Goal: Transaction & Acquisition: Purchase product/service

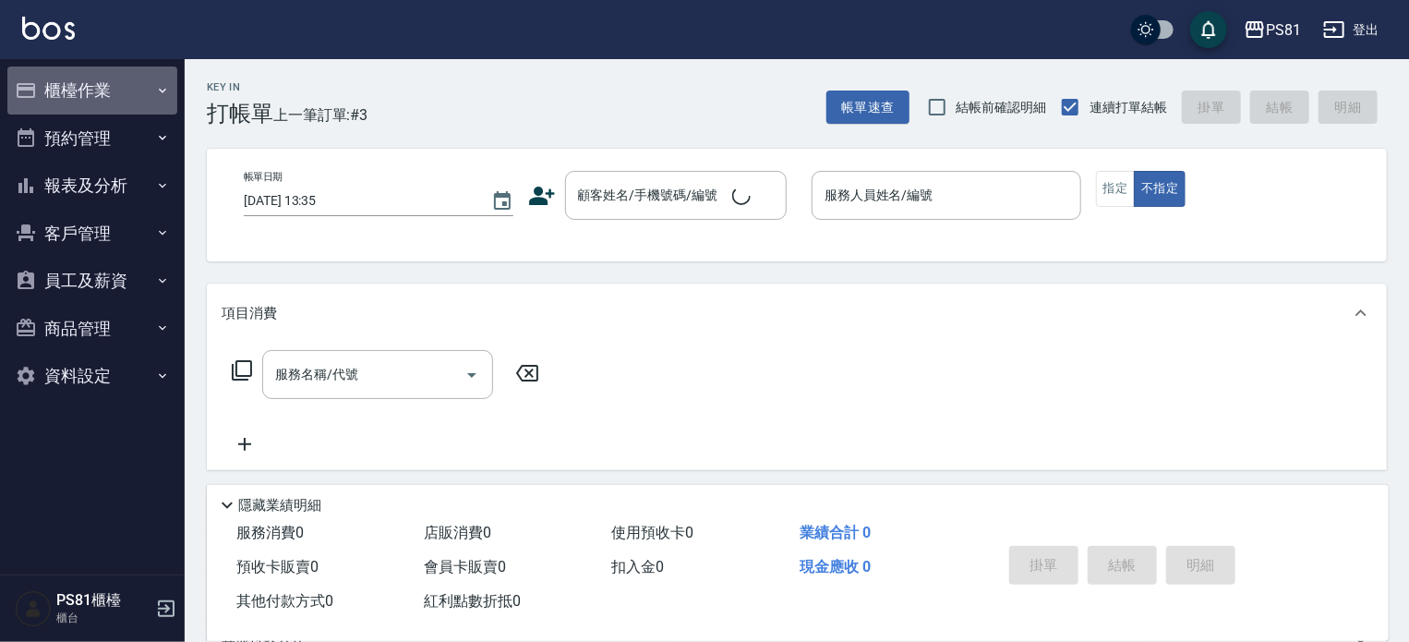
click at [111, 75] on button "櫃檯作業" at bounding box center [92, 90] width 170 height 48
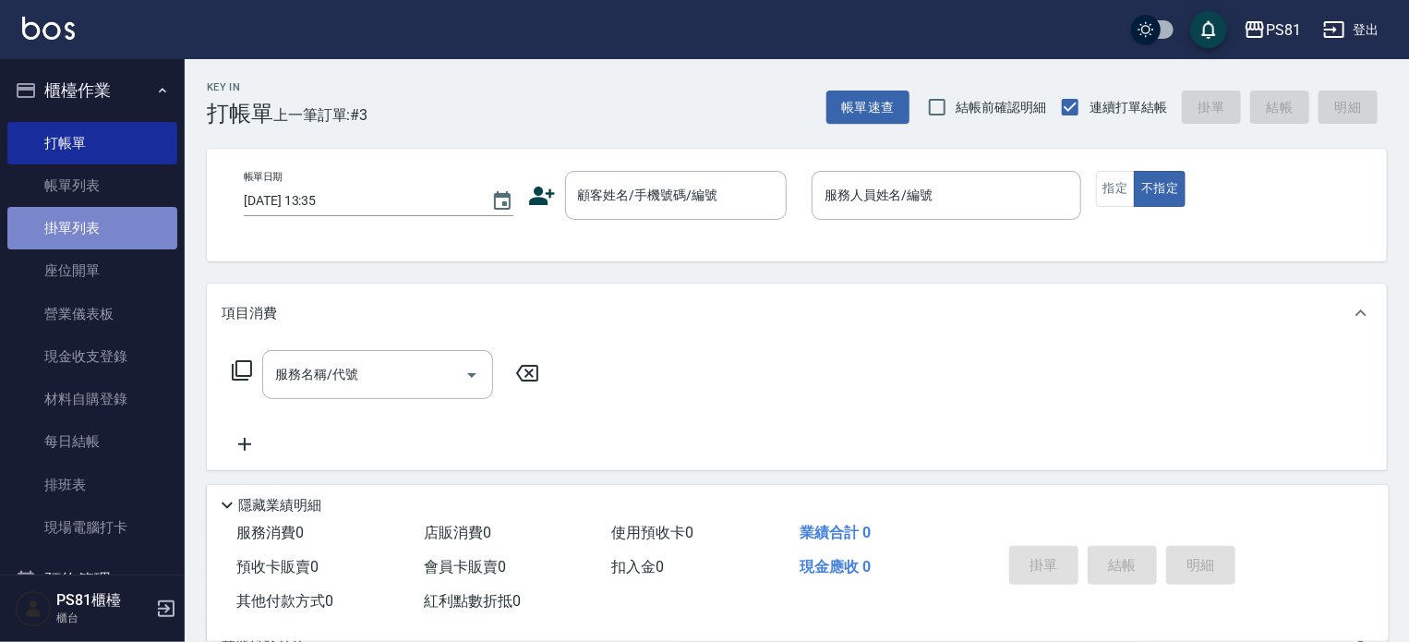
click at [128, 217] on link "掛單列表" at bounding box center [92, 228] width 170 height 42
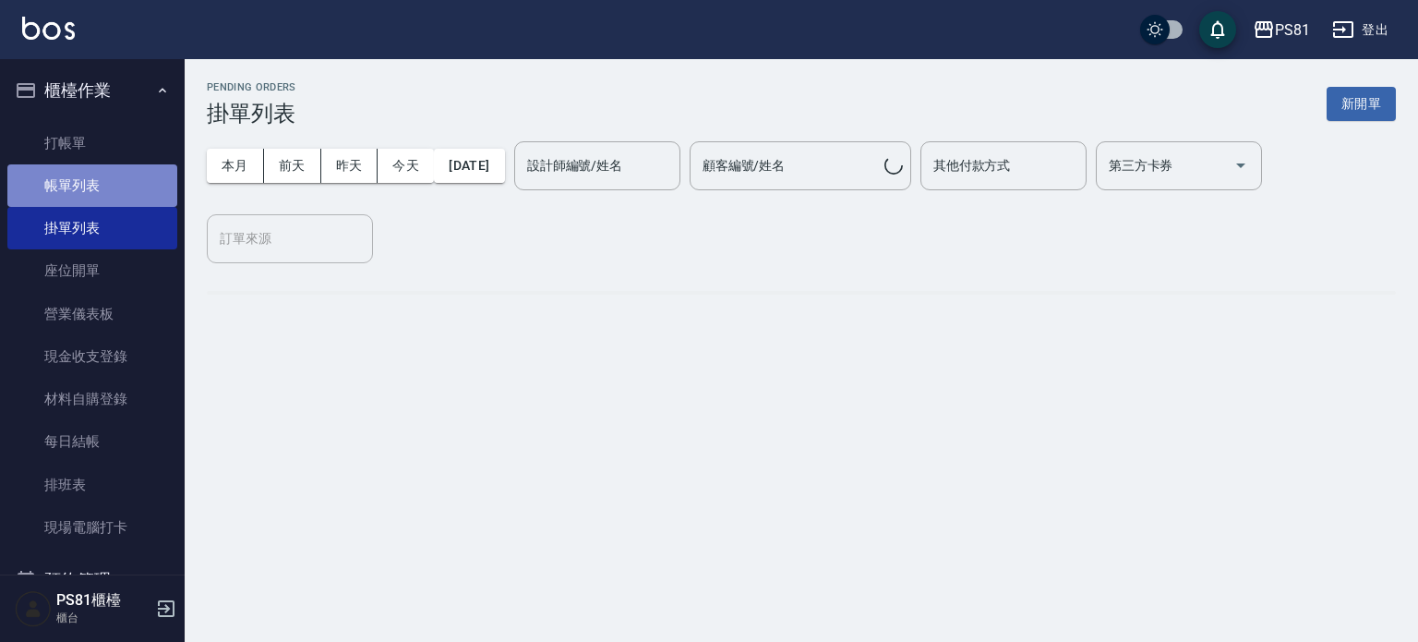
click at [126, 192] on link "帳單列表" at bounding box center [92, 185] width 170 height 42
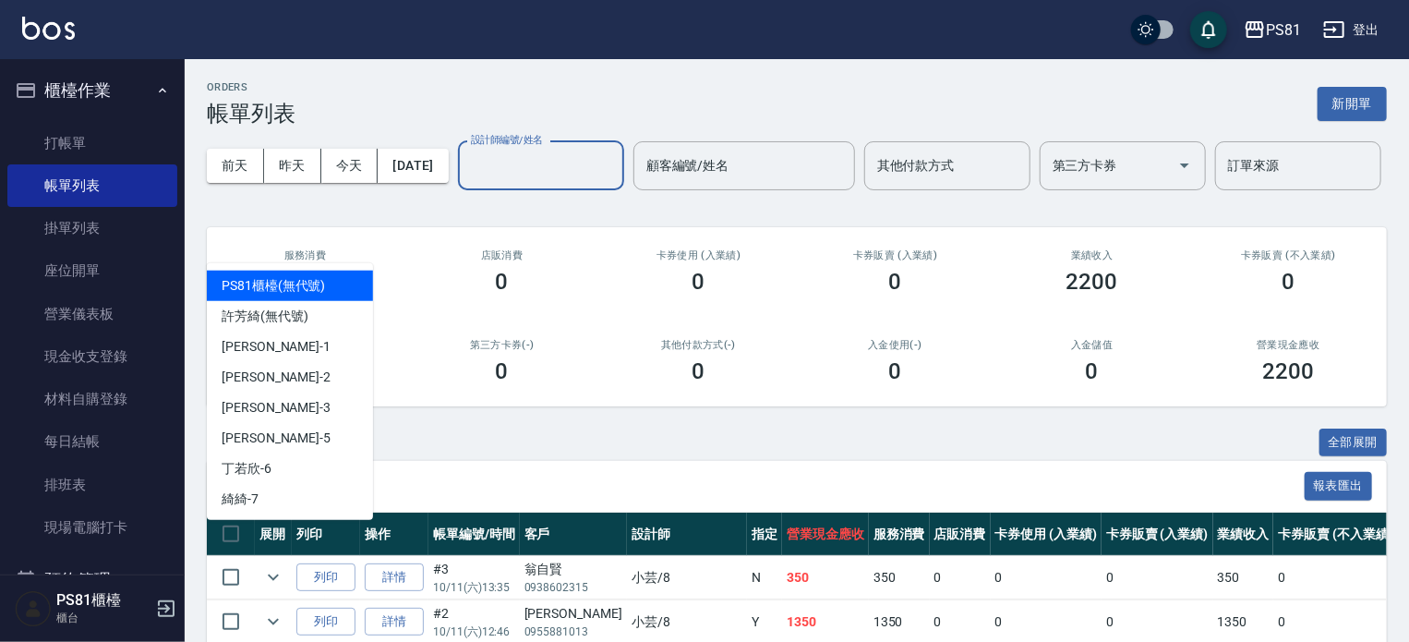
click at [466, 182] on input "設計師編號/姓名" at bounding box center [541, 166] width 150 height 32
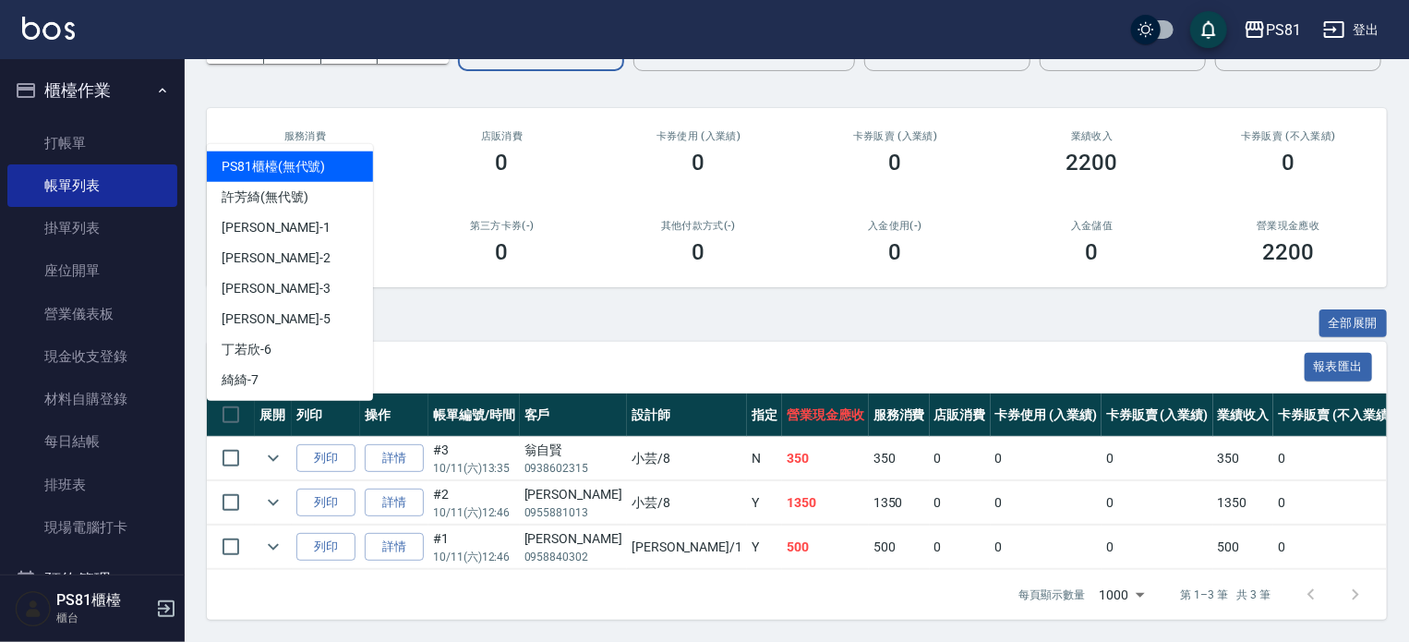
scroll to position [189, 0]
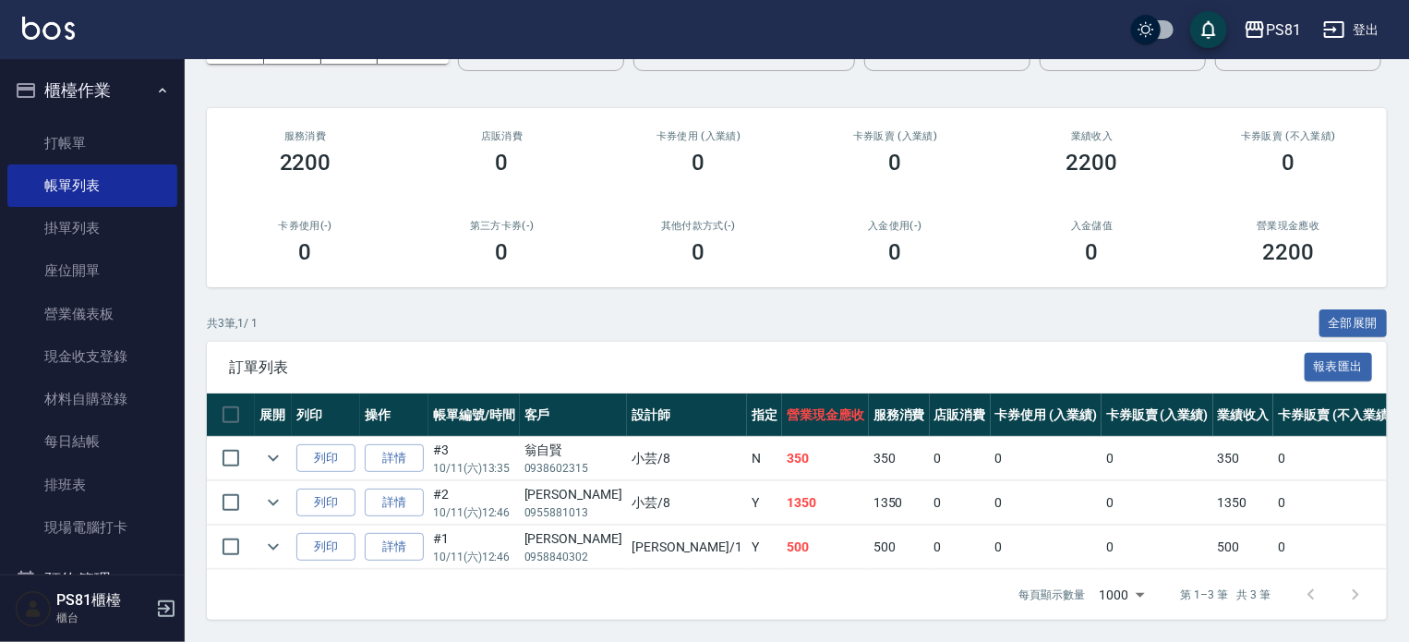
click at [560, 358] on span "訂單列表" at bounding box center [767, 367] width 1076 height 18
click at [88, 143] on link "打帳單" at bounding box center [92, 143] width 170 height 42
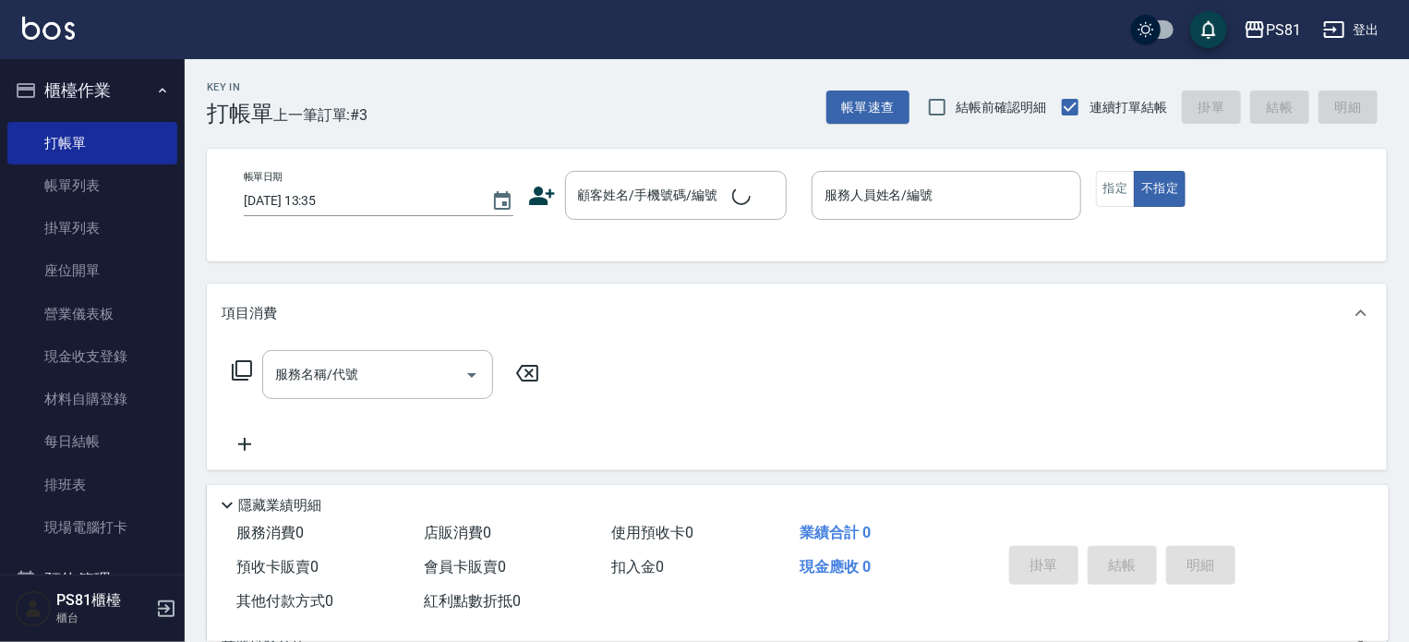
click at [296, 129] on div "Key In 打帳單 上一筆訂單:#3 帳單速查 結帳前確認明細 連續打單結帳 掛單 結帳 明細 帳單日期 [DATE] 13:35 顧客姓名/手機號碼/編號…" at bounding box center [797, 470] width 1224 height 823
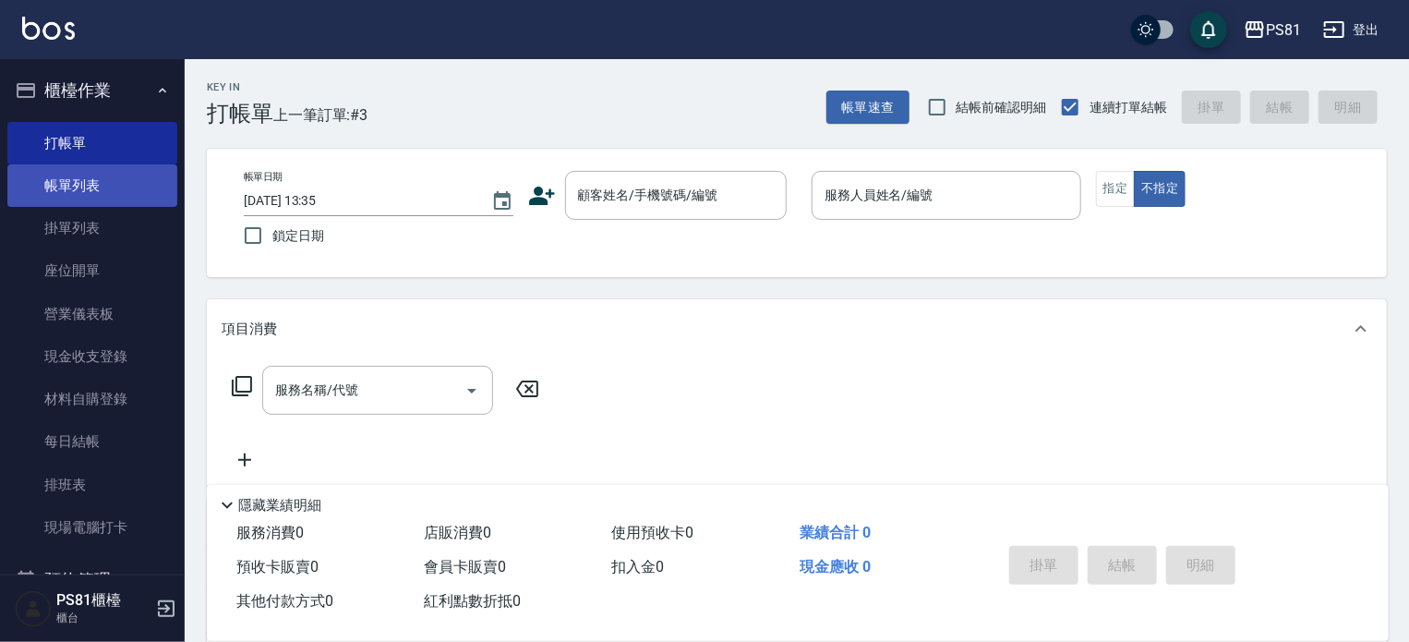
click at [154, 195] on link "帳單列表" at bounding box center [92, 185] width 170 height 42
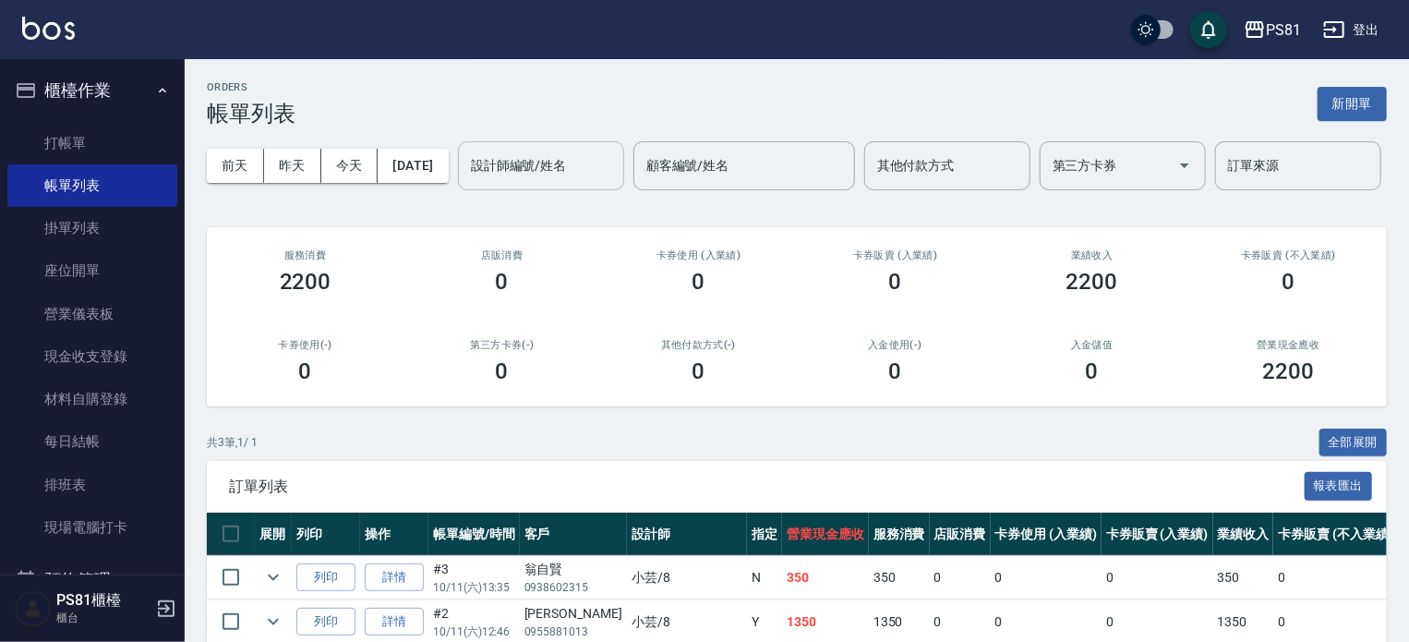
click at [466, 182] on input "設計師編號/姓名" at bounding box center [541, 166] width 150 height 32
click at [109, 144] on link "打帳單" at bounding box center [92, 143] width 170 height 42
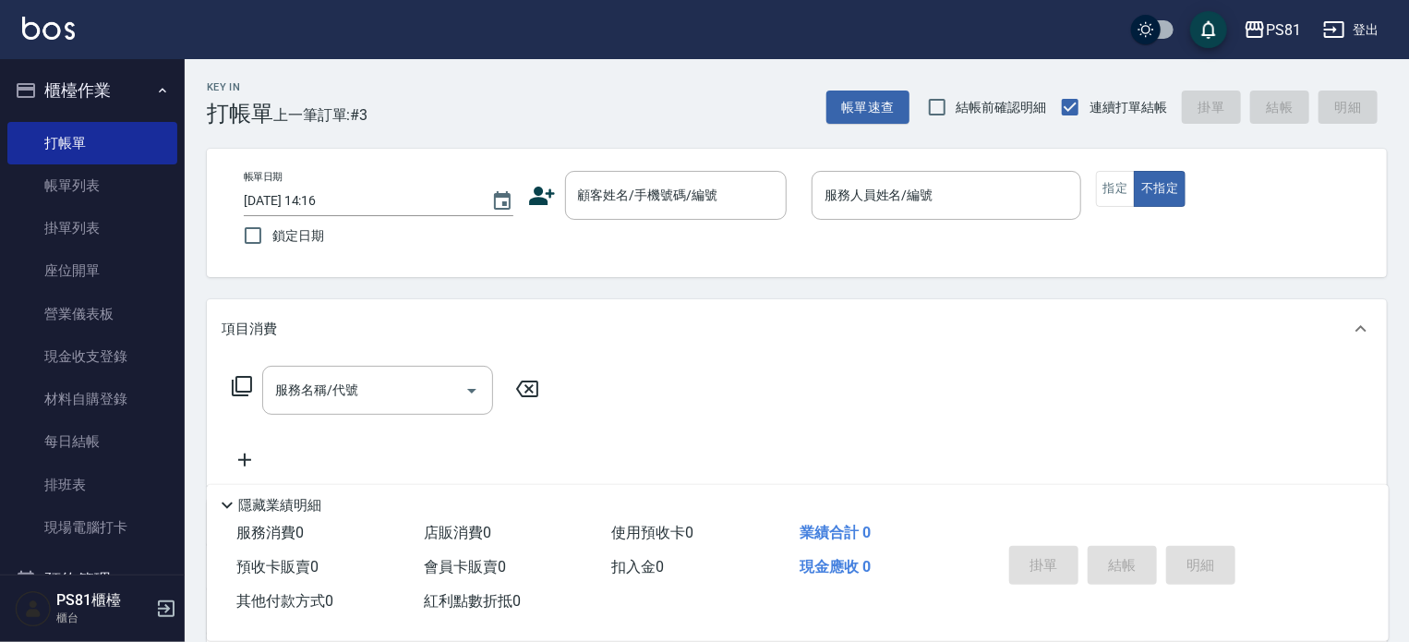
click at [544, 197] on icon at bounding box center [542, 196] width 28 height 28
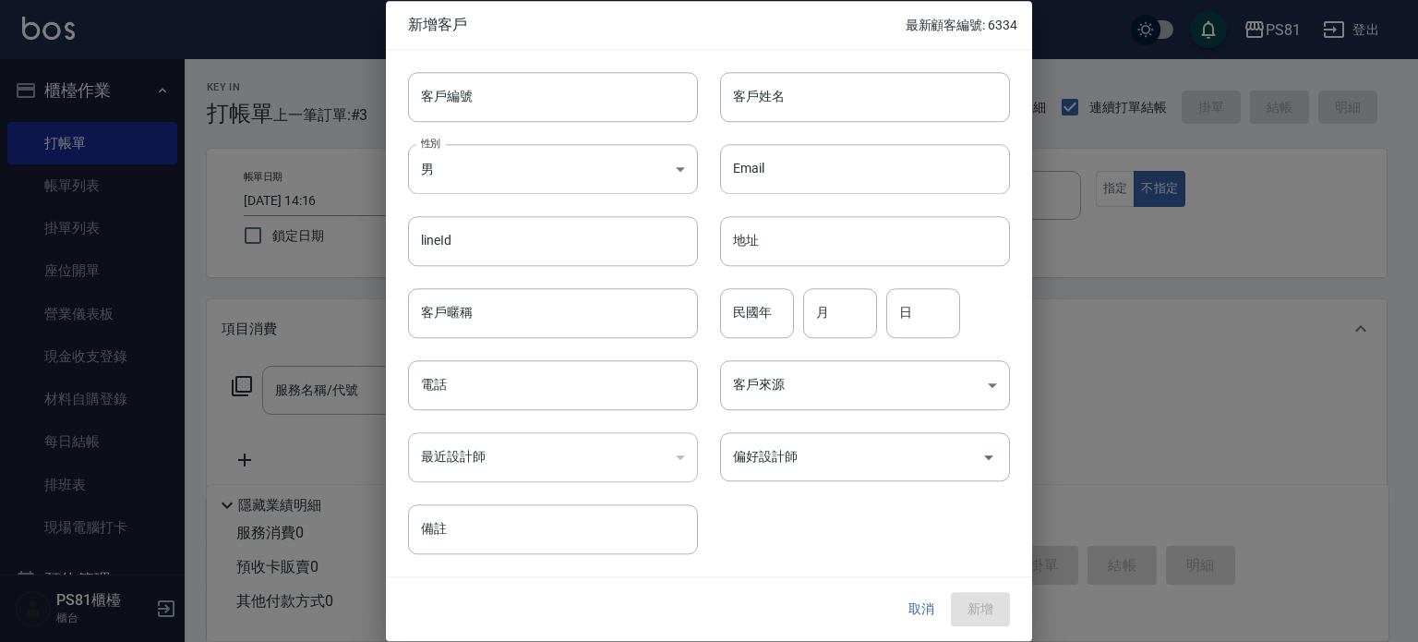
click at [940, 596] on button "取消" at bounding box center [921, 610] width 59 height 34
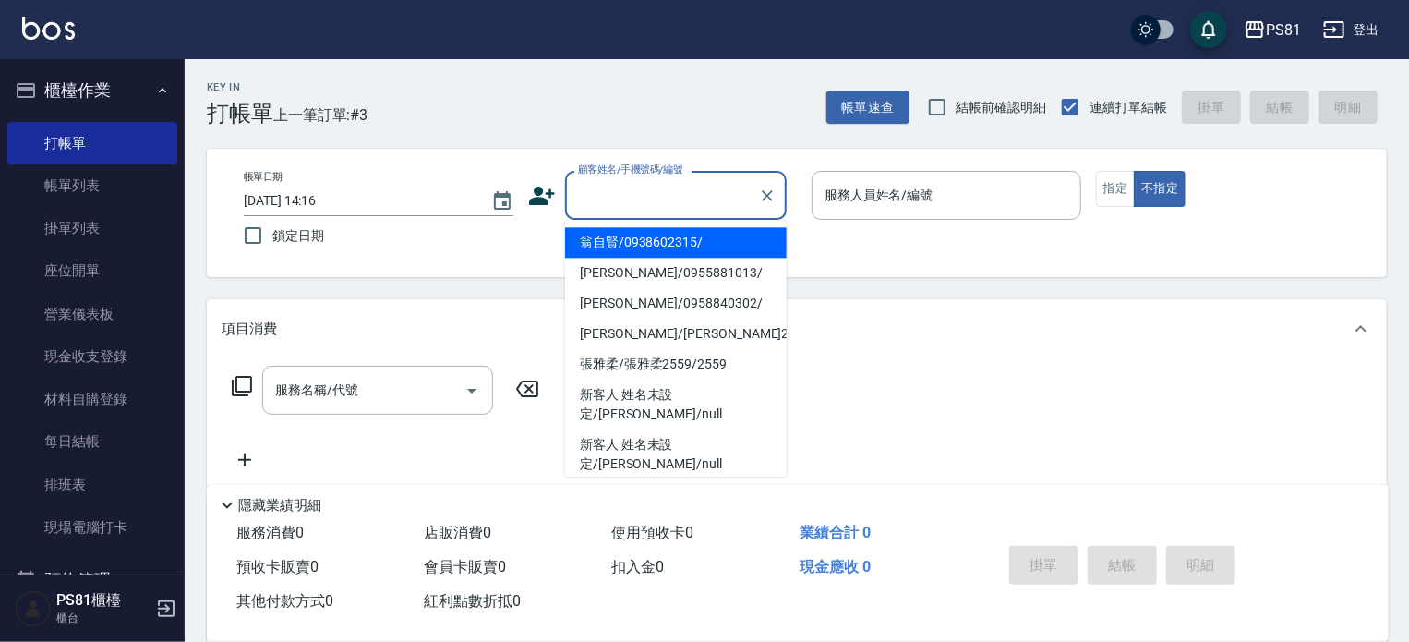
click at [684, 192] on input "顧客姓名/手機號碼/編號" at bounding box center [661, 195] width 177 height 32
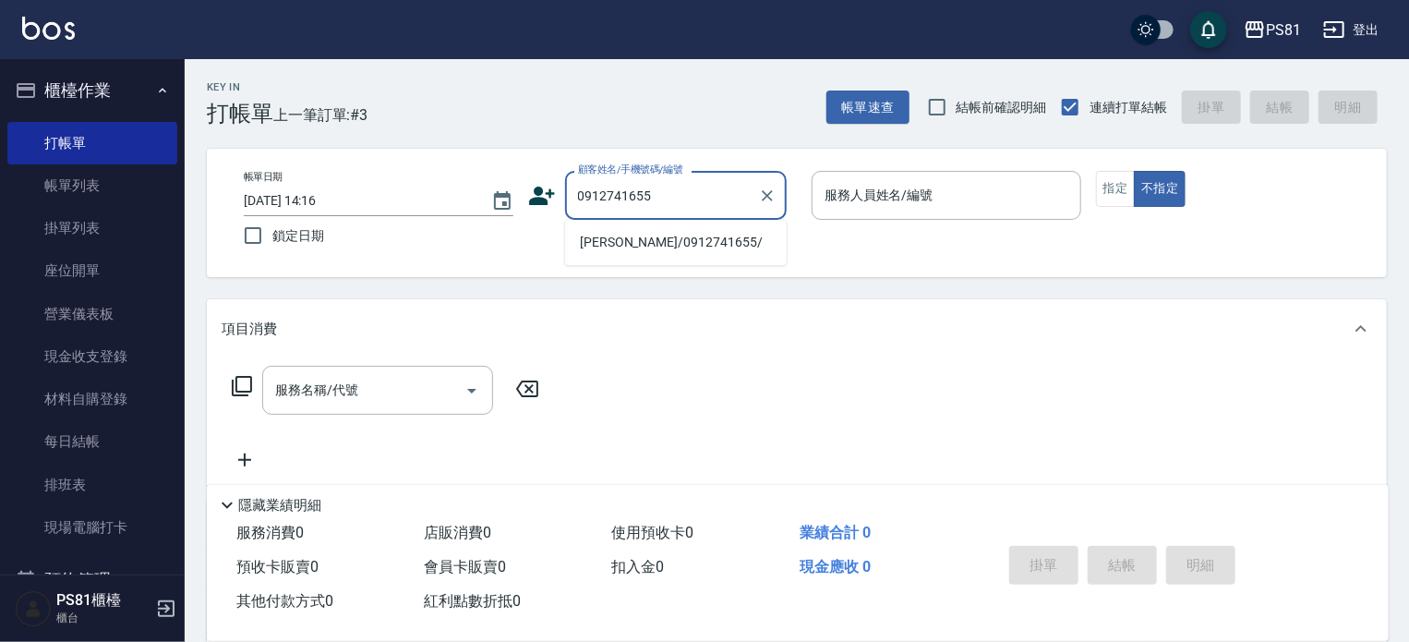
click at [728, 246] on li "[PERSON_NAME]/0912741655/" at bounding box center [676, 242] width 222 height 30
type input "[PERSON_NAME]/0912741655/"
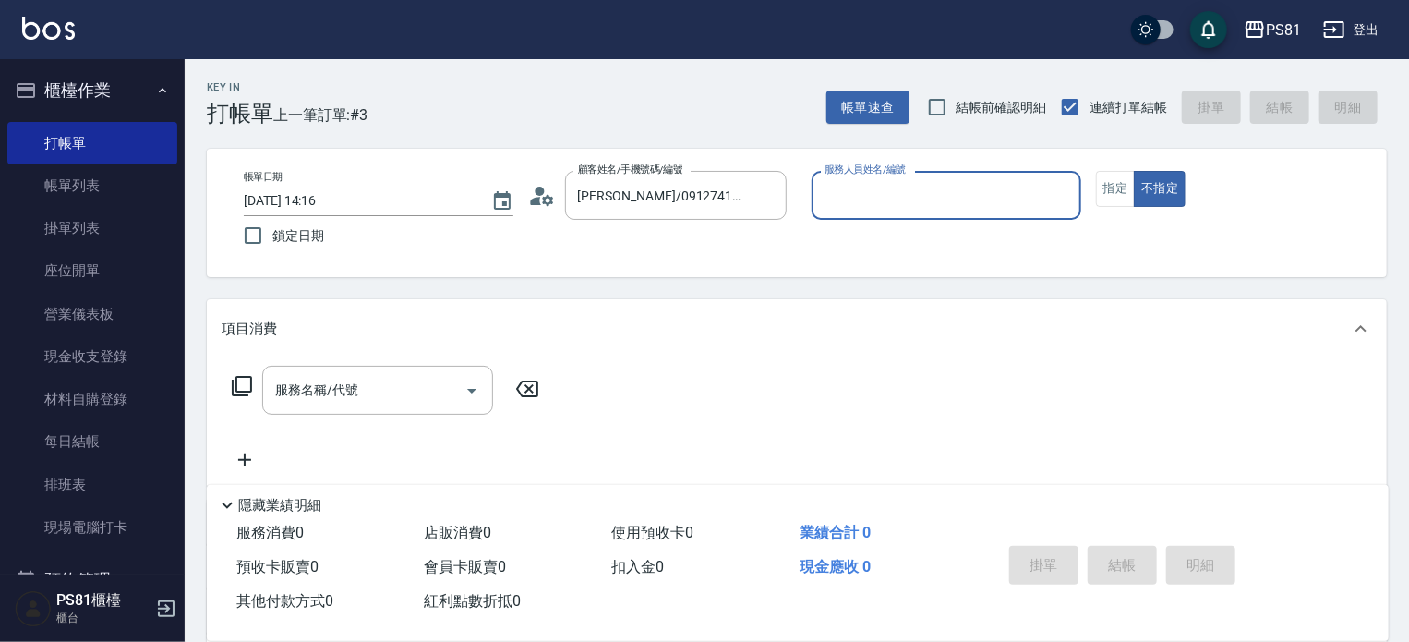
click at [985, 194] on input "服務人員姓名/編號" at bounding box center [946, 195] width 253 height 32
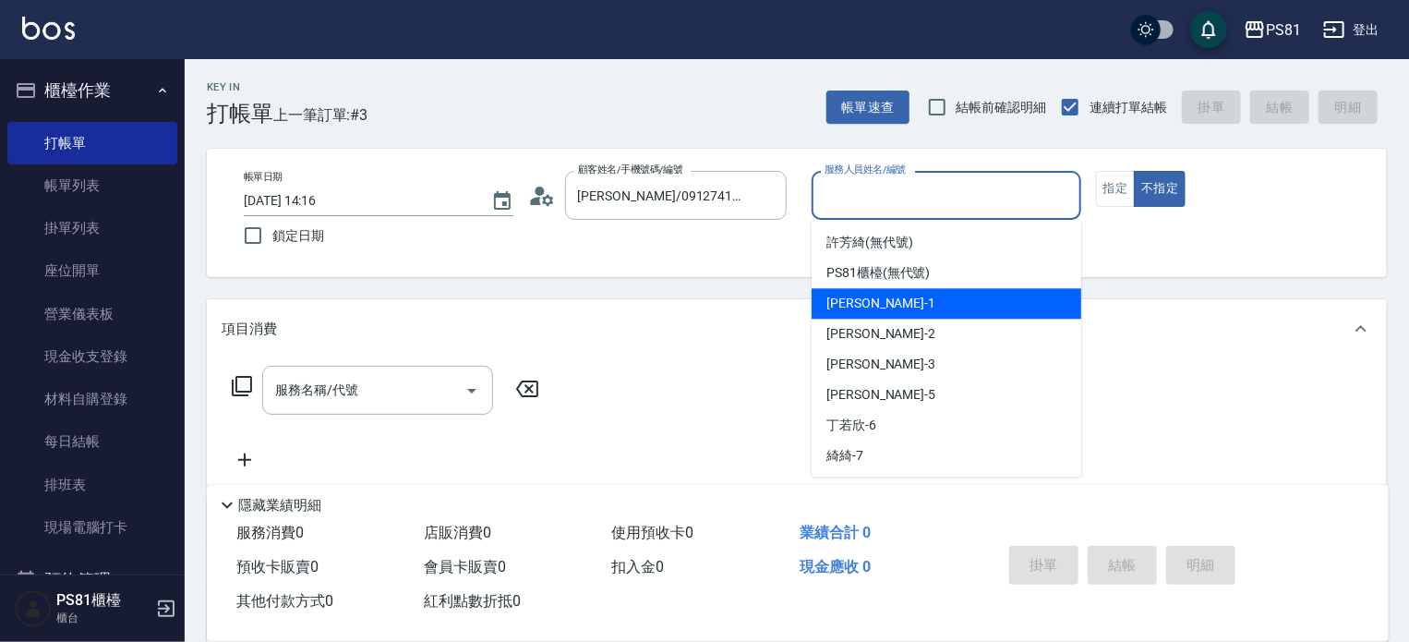
click at [947, 301] on div "[PERSON_NAME] -1" at bounding box center [947, 303] width 270 height 30
type input "[PERSON_NAME]-1"
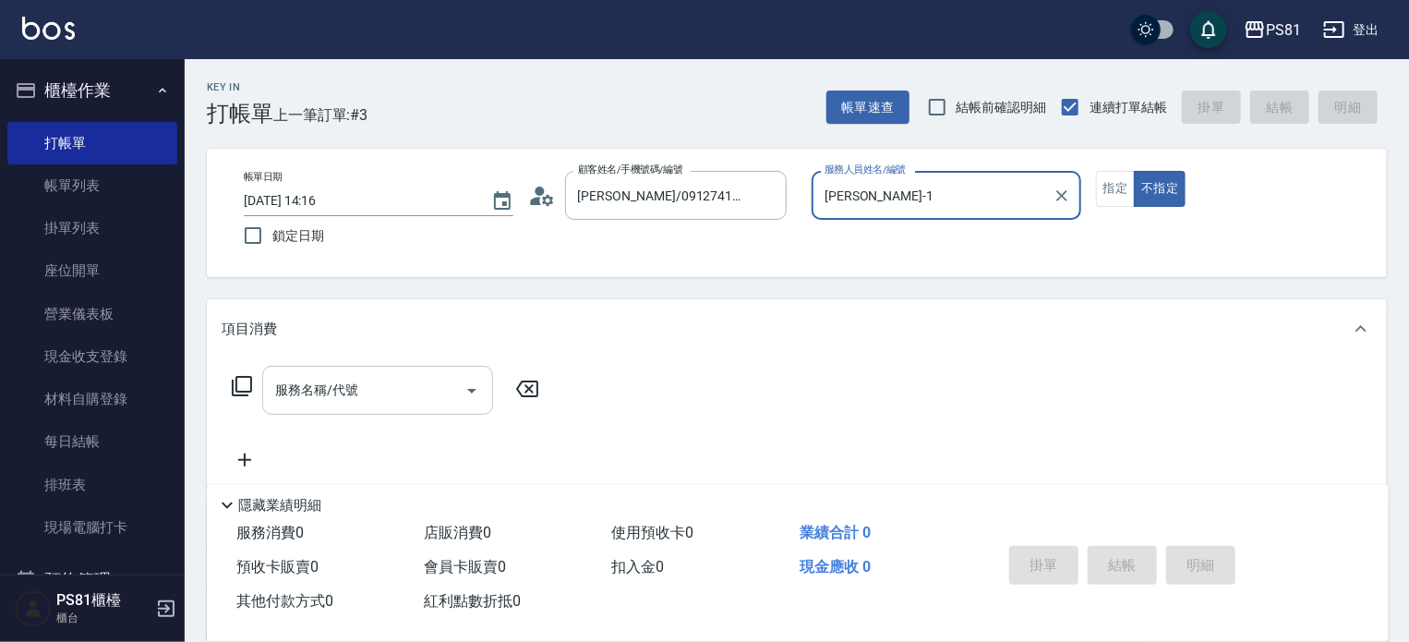
click at [388, 391] on input "服務名稱/代號" at bounding box center [364, 390] width 187 height 32
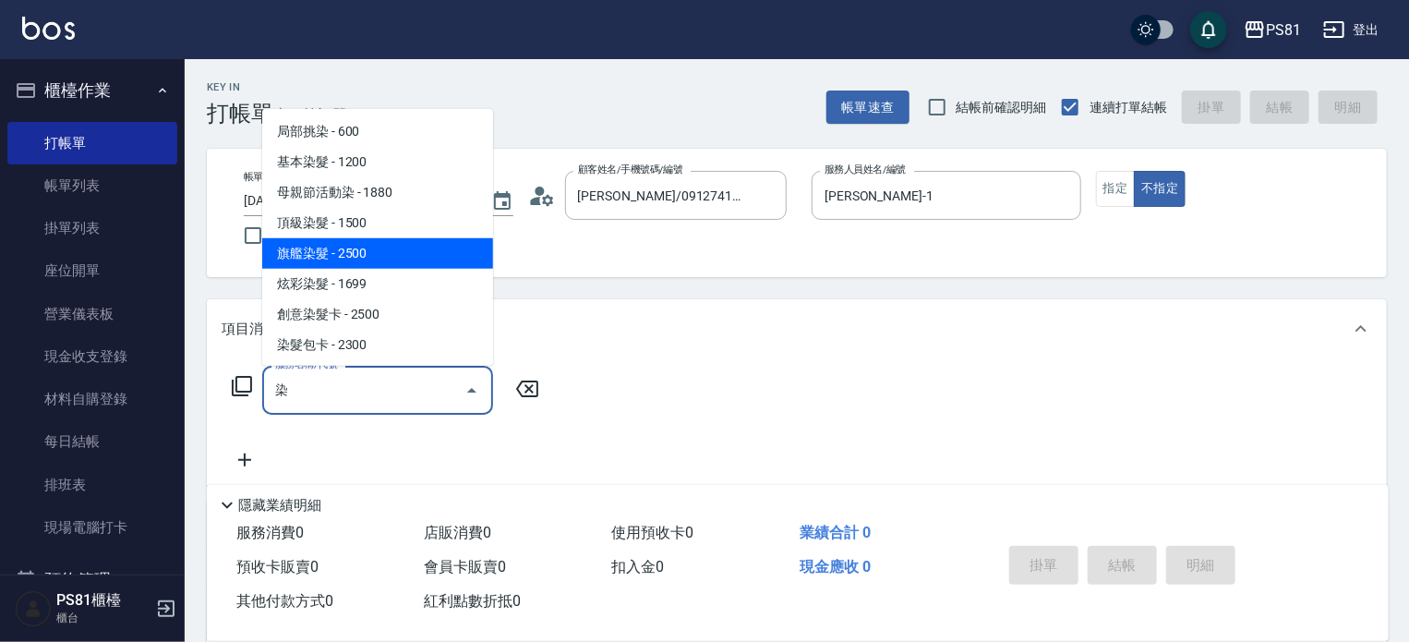
click at [409, 251] on span "旗艦染髮 - 2500" at bounding box center [377, 253] width 231 height 30
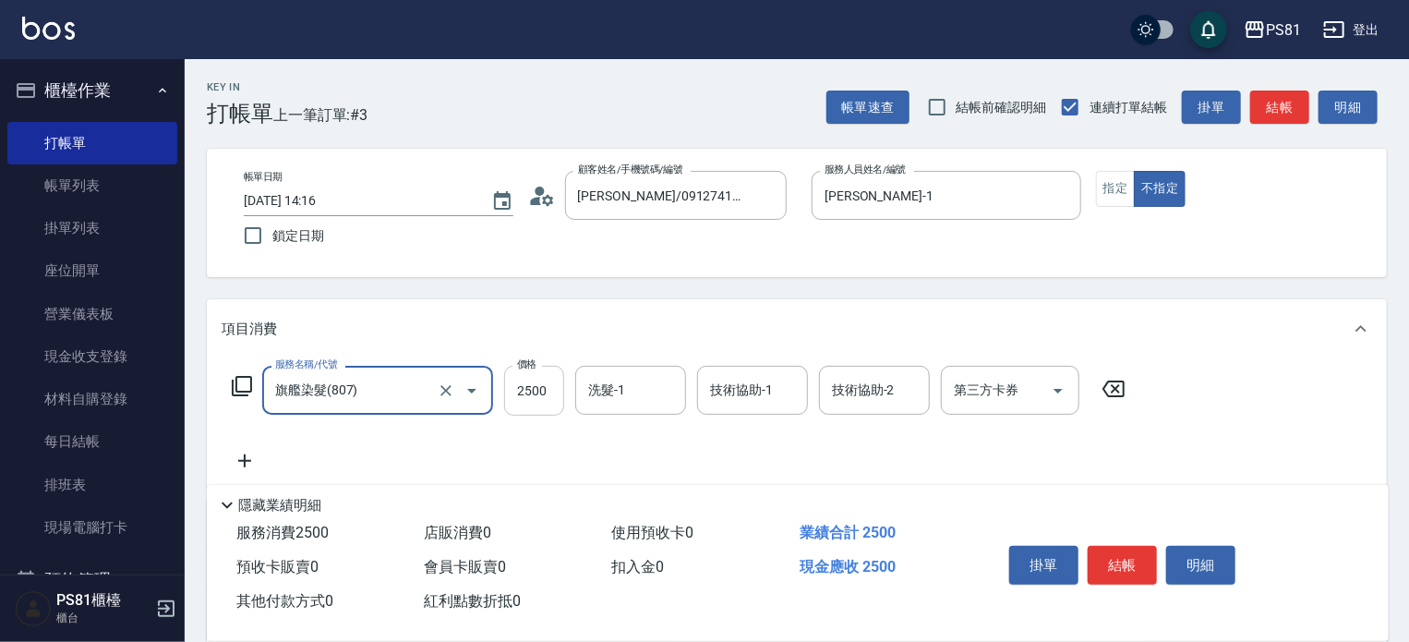
type input "旗艦染髮(807)"
click at [544, 402] on input "2500" at bounding box center [534, 391] width 60 height 50
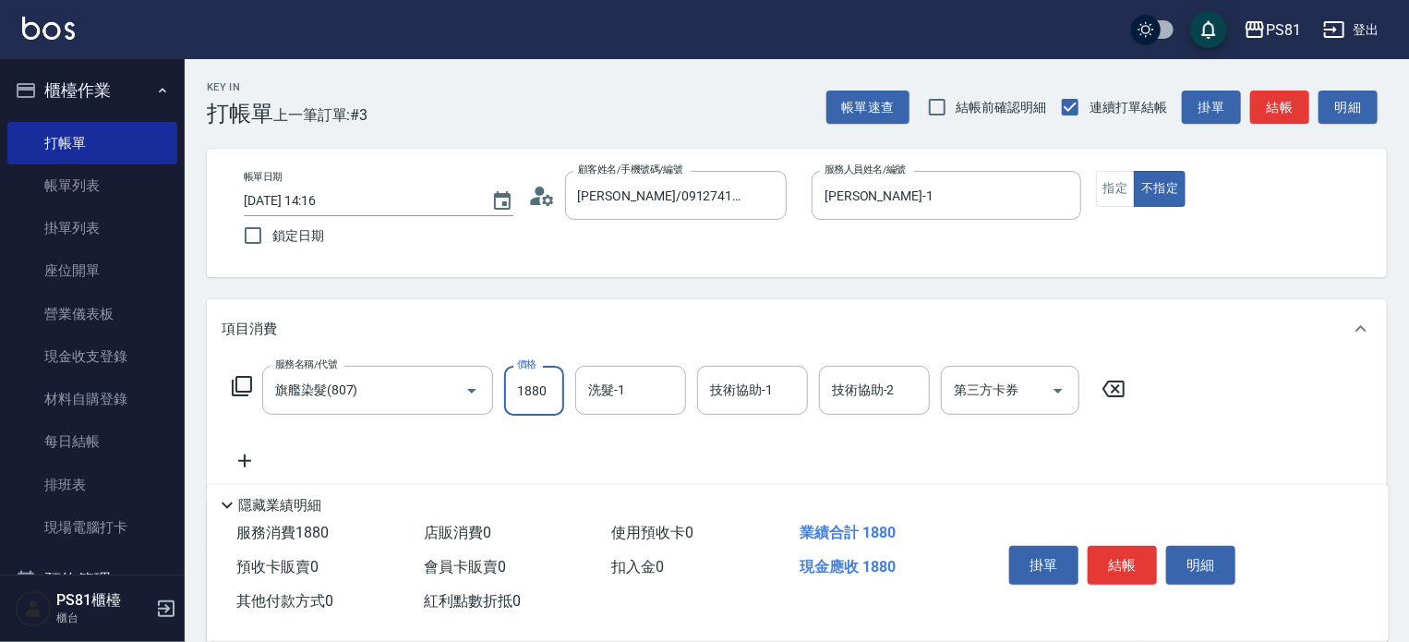
type input "1880"
click at [247, 463] on icon at bounding box center [245, 461] width 46 height 22
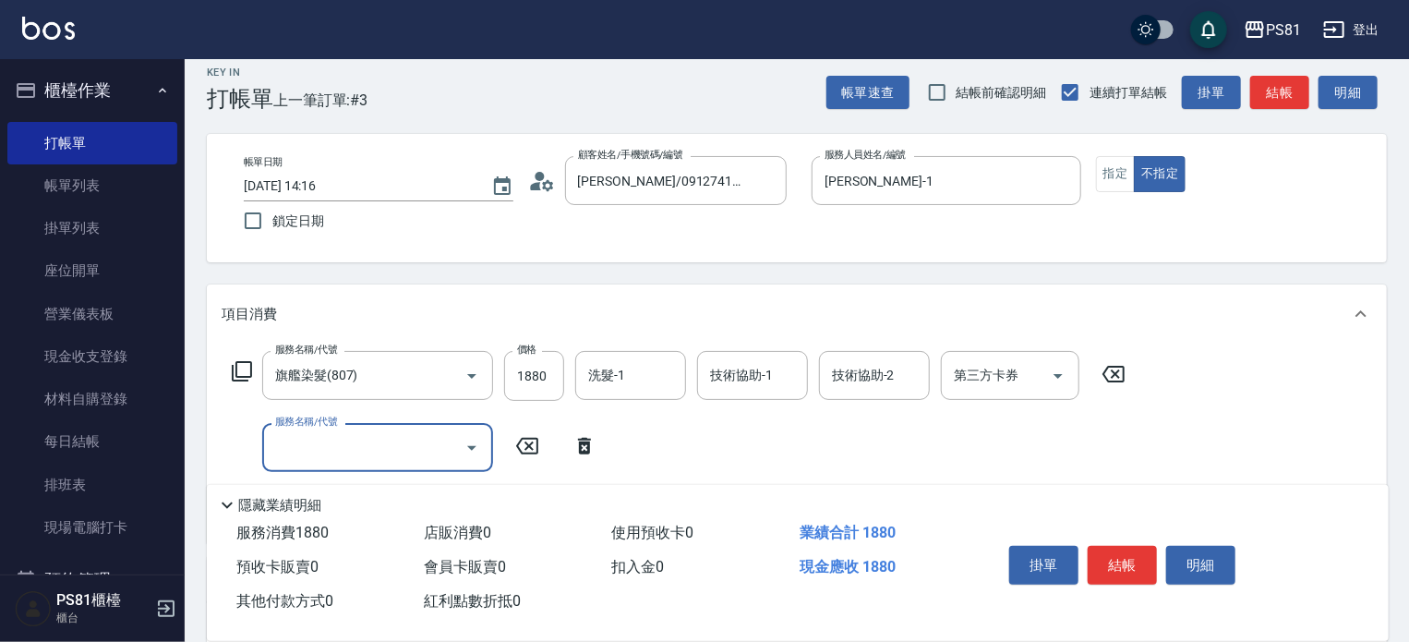
scroll to position [328, 0]
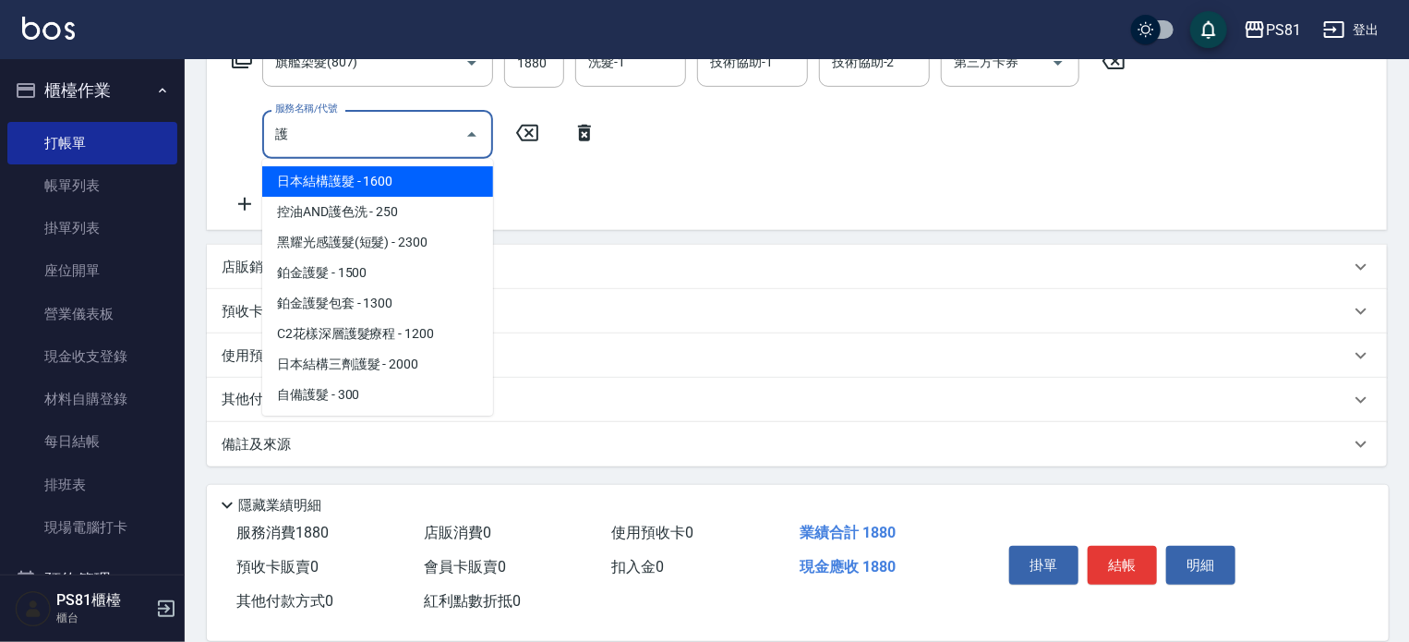
click at [405, 179] on span "日本結構護髮 - 1600" at bounding box center [377, 181] width 231 height 30
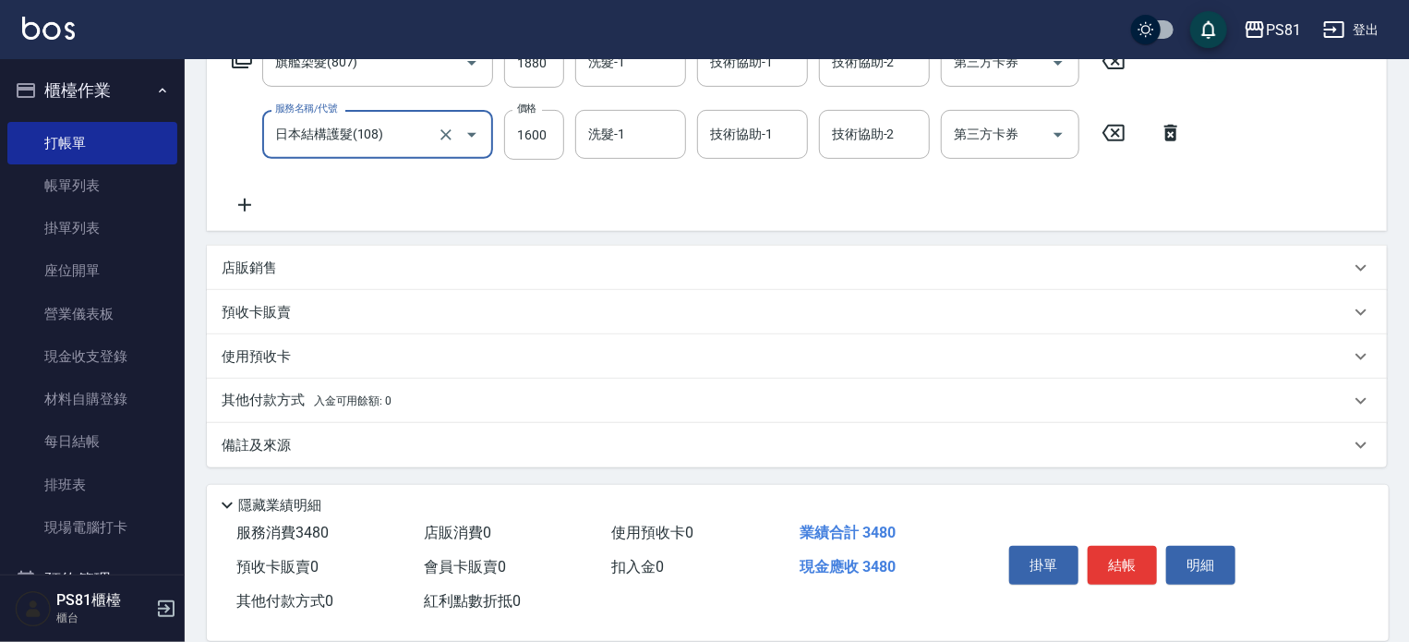
scroll to position [329, 0]
type input "日本結構護髮(108)"
click at [285, 403] on p "其他付款方式 入金可用餘額: 0" at bounding box center [307, 400] width 170 height 20
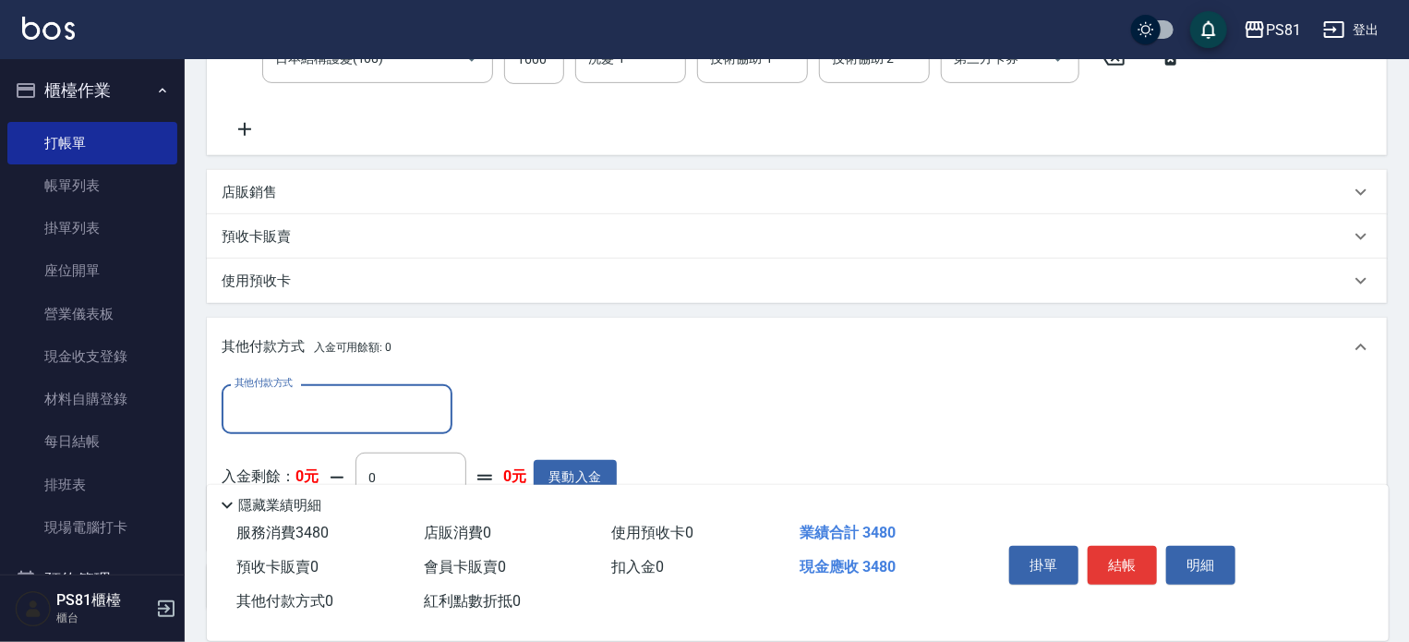
scroll to position [513, 0]
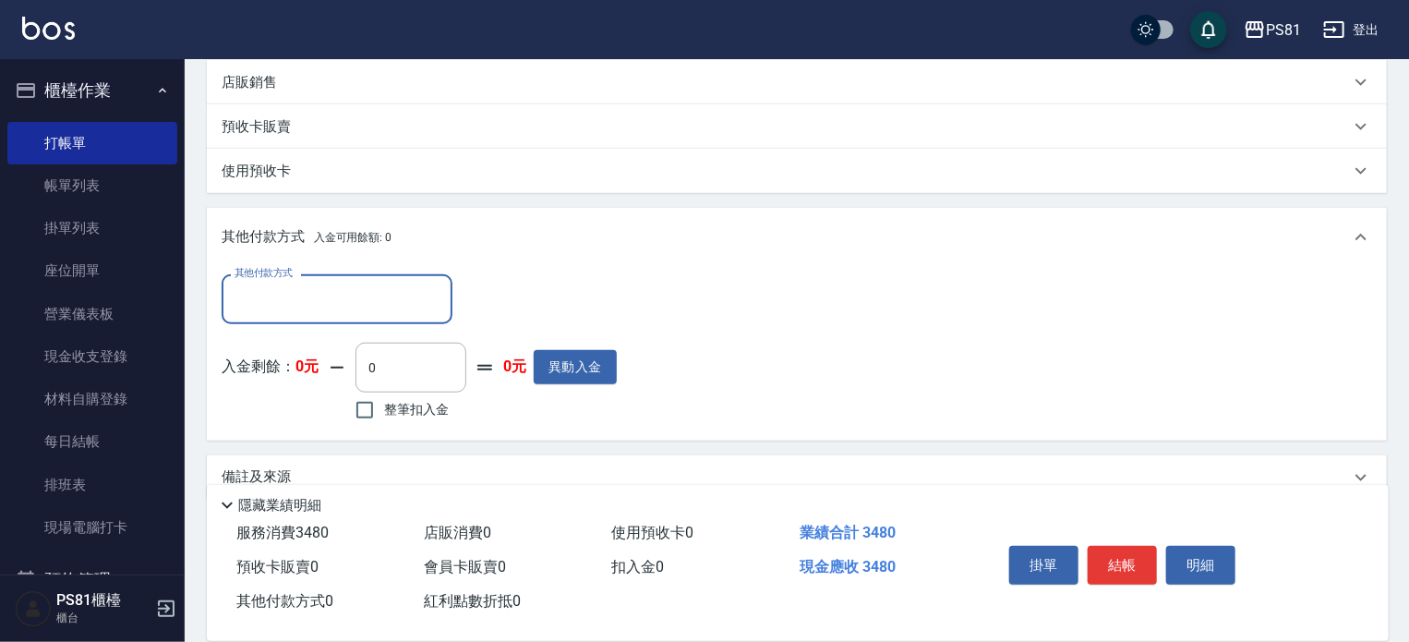
click at [349, 295] on input "其他付款方式" at bounding box center [337, 299] width 214 height 32
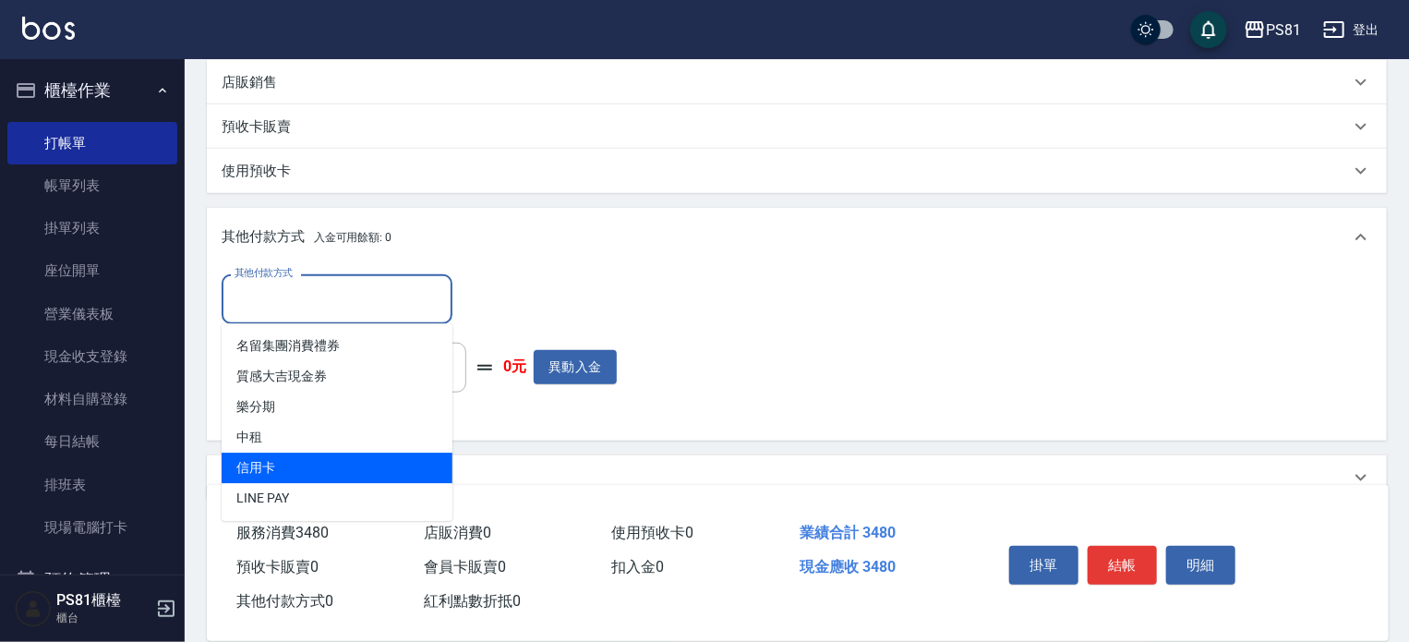
click at [320, 468] on span "信用卡" at bounding box center [337, 467] width 231 height 30
type input "信用卡"
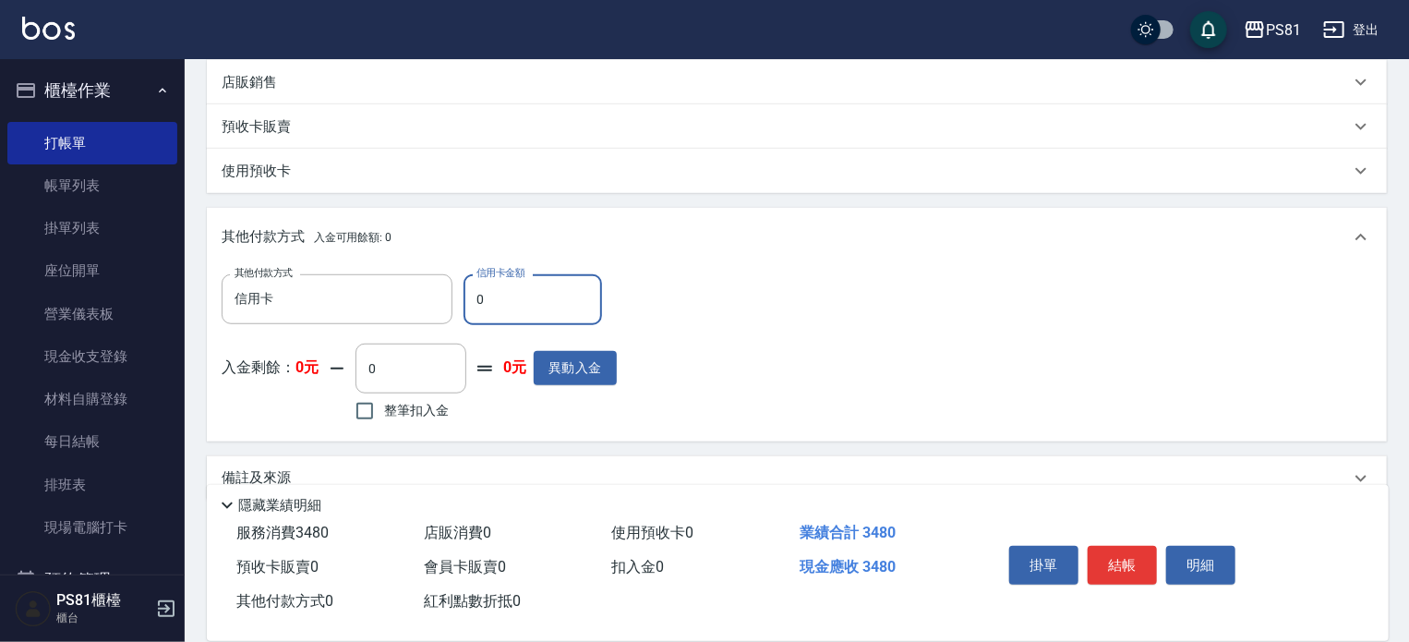
drag, startPoint x: 510, startPoint y: 298, endPoint x: 529, endPoint y: 307, distance: 21.5
click at [511, 299] on input "0" at bounding box center [532, 299] width 138 height 50
type input "3480"
click at [1136, 564] on button "結帳" at bounding box center [1122, 565] width 69 height 39
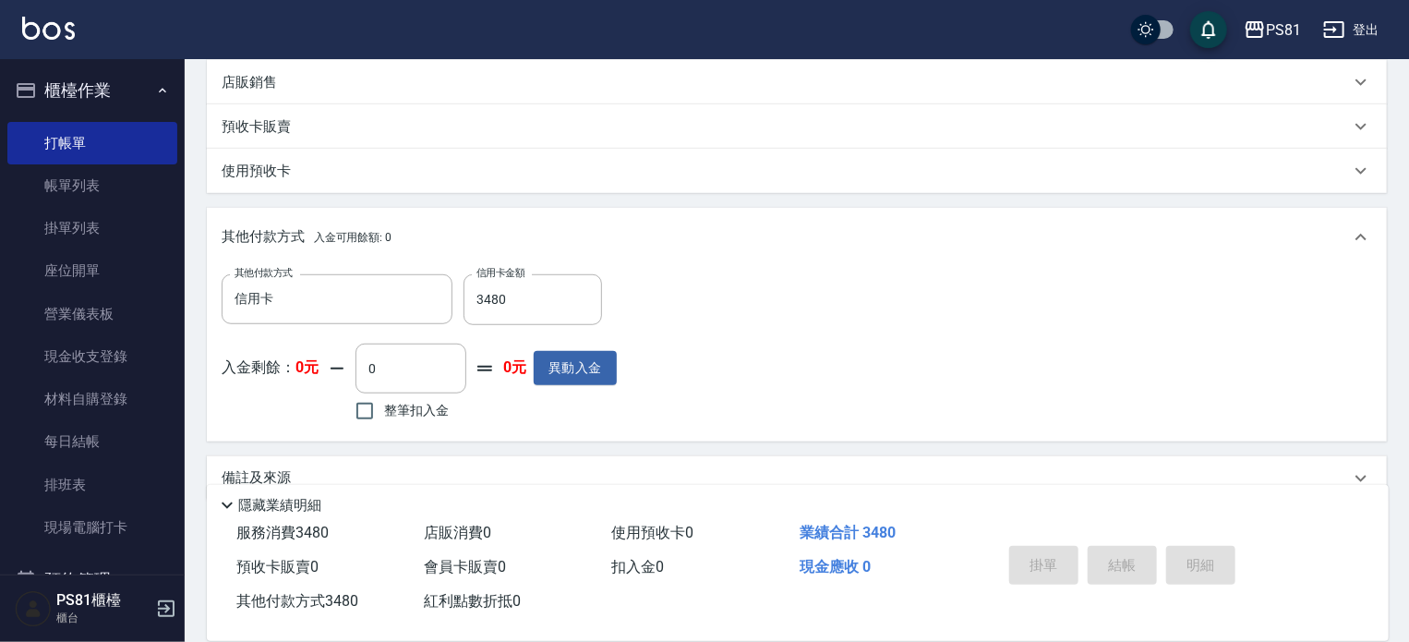
type input "[DATE] 14:17"
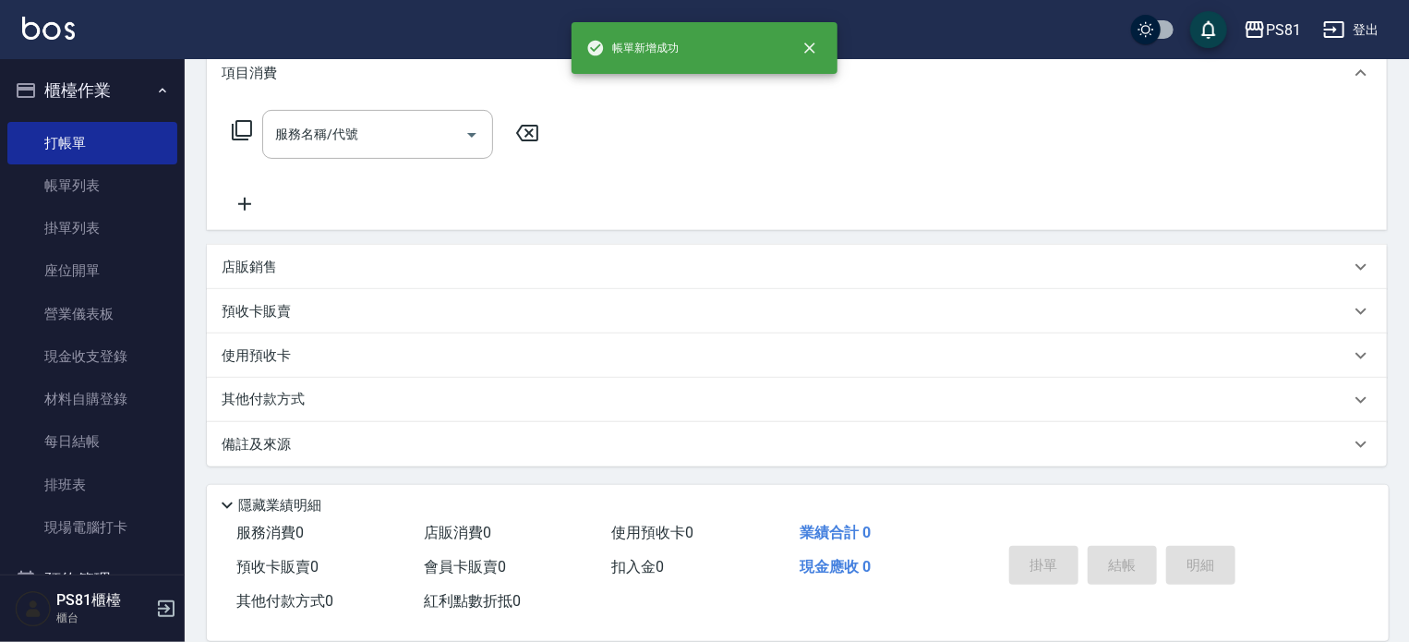
scroll to position [0, 0]
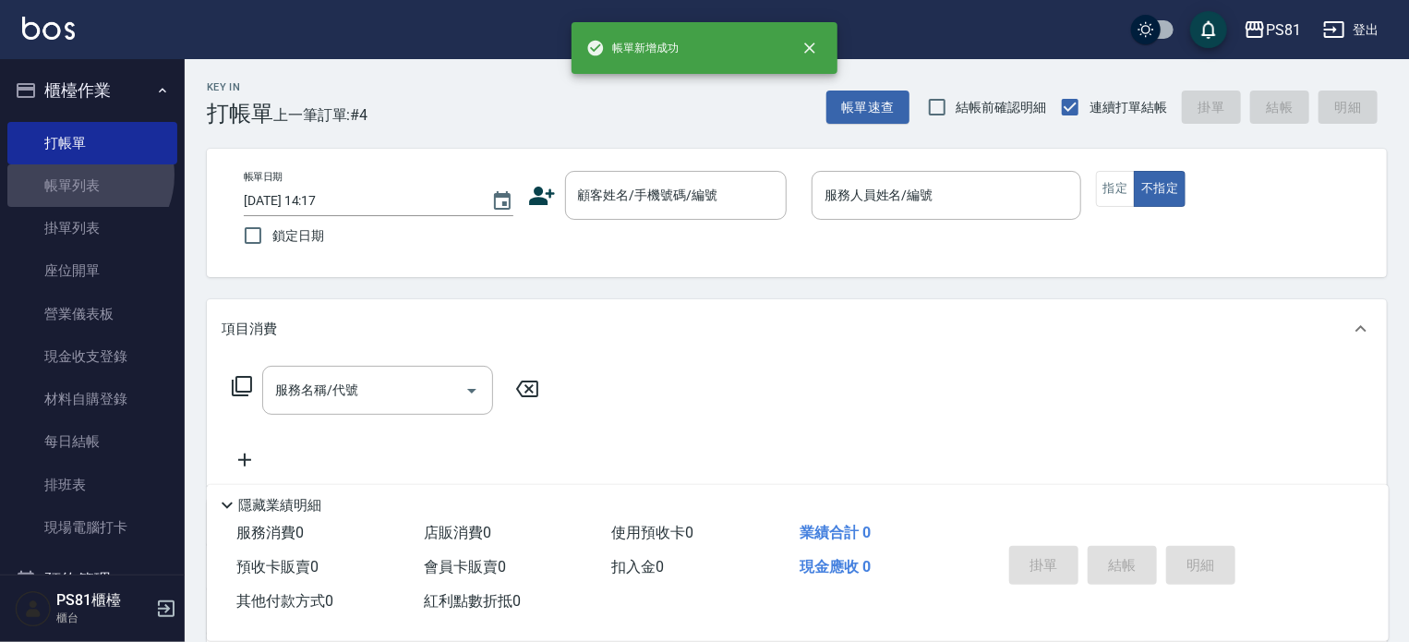
drag, startPoint x: 84, startPoint y: 175, endPoint x: 711, endPoint y: 392, distance: 663.4
click at [83, 175] on link "帳單列表" at bounding box center [92, 185] width 170 height 42
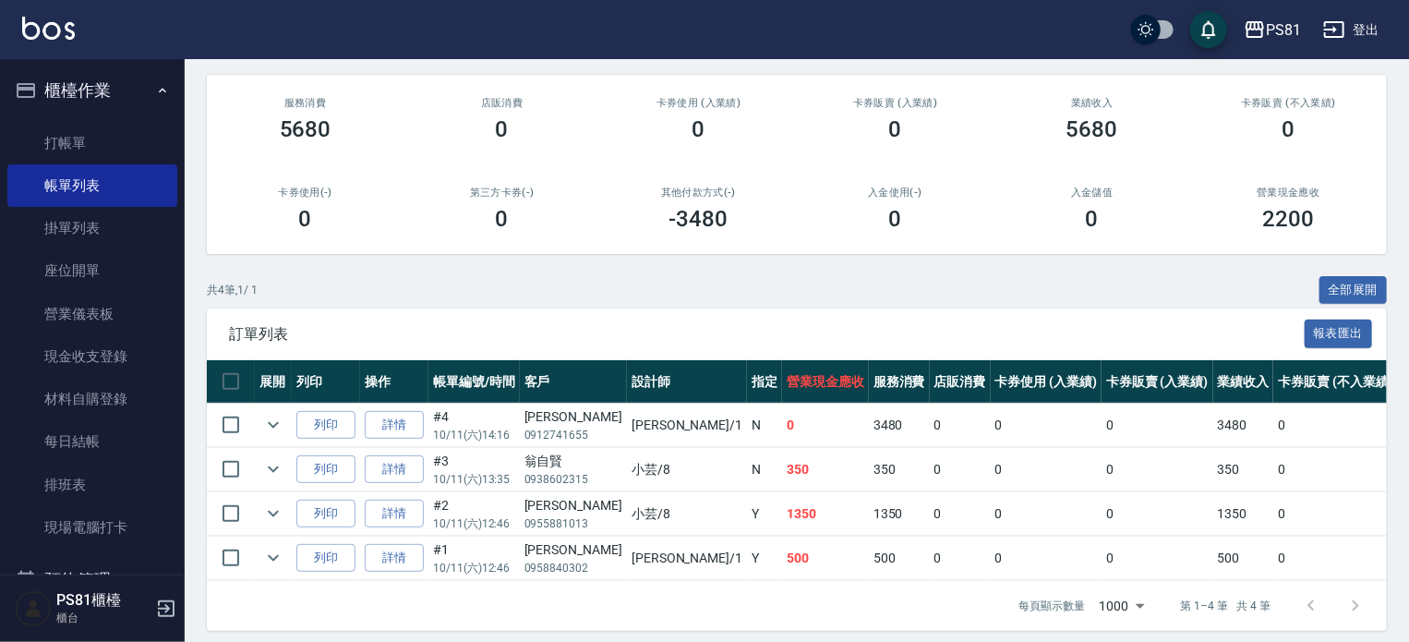
scroll to position [185, 0]
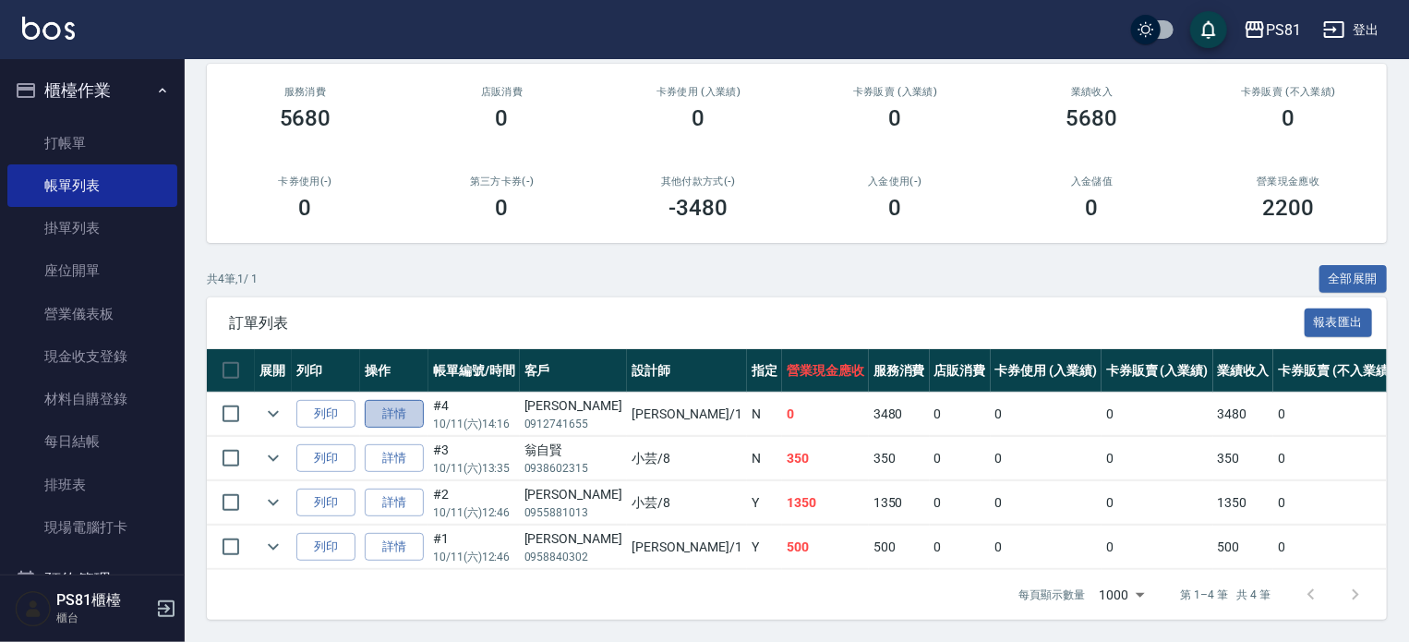
click at [412, 428] on link "詳情" at bounding box center [394, 414] width 59 height 29
